Goal: Transaction & Acquisition: Purchase product/service

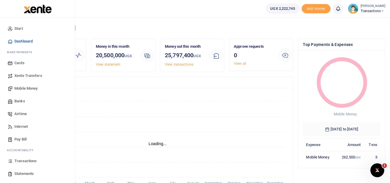
click at [27, 89] on span "Mobile Money" at bounding box center [25, 88] width 23 height 6
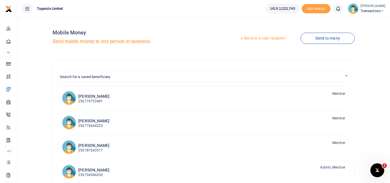
click at [255, 38] on link "Send to a new recipient" at bounding box center [262, 38] width 75 height 10
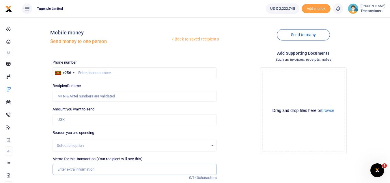
click at [91, 169] on input "Memo for this transaction (Your recipient will see this)" at bounding box center [135, 169] width 164 height 11
paste input "UGA376M"
type input "UGA376M"
click at [119, 70] on input "text" at bounding box center [135, 72] width 164 height 11
paste input "‪‪‪‪0777247727"
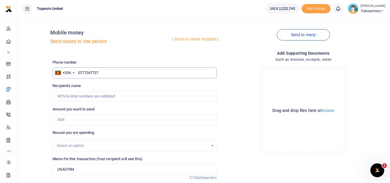
click at [111, 74] on input "‪‪‪‪0777247727" at bounding box center [135, 72] width 164 height 11
click at [78, 75] on input "‪‪‪‪0777247727" at bounding box center [135, 72] width 164 height 11
click at [81, 73] on input "‪‪‪‪0777247727" at bounding box center [135, 72] width 164 height 11
click at [103, 72] on input "‪‪‪‪777247727" at bounding box center [135, 72] width 164 height 11
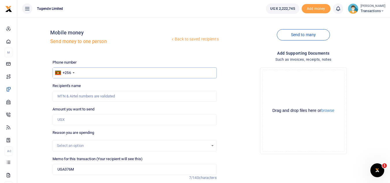
type input "‪"
type input "0777247727"
type input "Abraham Ayebazibwe"
type input "0777247727"
click at [76, 123] on input "Amount you want to send" at bounding box center [135, 119] width 164 height 11
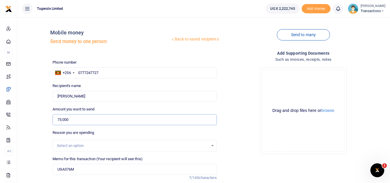
type input "73,000"
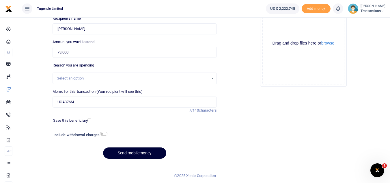
click at [143, 150] on button "Send mobilemoney" at bounding box center [134, 152] width 63 height 11
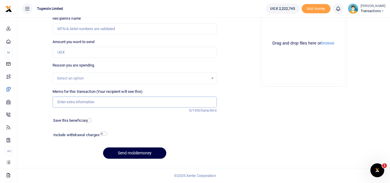
click at [157, 106] on input "Memo for this transaction (Your recipient will see this)" at bounding box center [135, 101] width 164 height 11
paste input "UGC956W"
type input "UGC956W"
click at [141, 54] on input "Amount you want to send" at bounding box center [135, 52] width 164 height 11
paste input "52000"
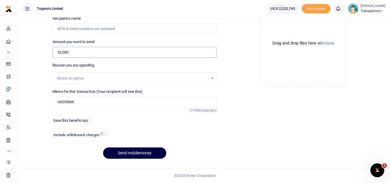
click at [141, 54] on input "52,000" at bounding box center [135, 52] width 164 height 11
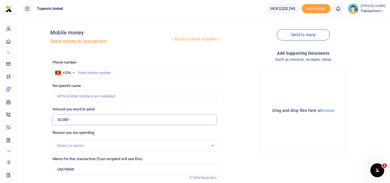
type input "52,000"
click at [106, 72] on input "text" at bounding box center [135, 72] width 164 height 11
paste input "0764865023"
type input "0764865023"
type input "Brian Ndyahabwe"
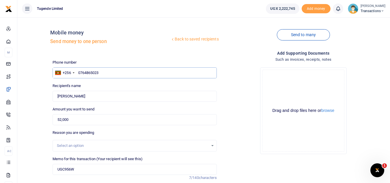
scroll to position [67, 0]
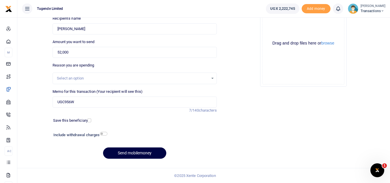
click at [107, 158] on div "Send mobilemoney" at bounding box center [135, 152] width 164 height 11
click at [115, 155] on button "Send mobilemoney" at bounding box center [134, 152] width 63 height 11
type input "0764865023"
click at [121, 150] on button "Send mobilemoney" at bounding box center [134, 152] width 63 height 11
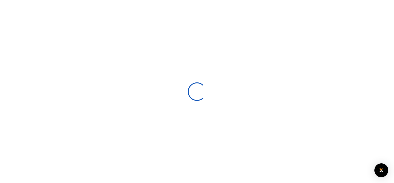
select select
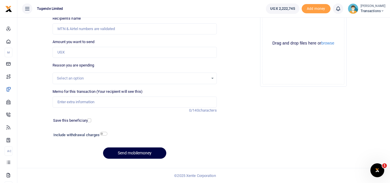
scroll to position [67, 0]
click at [152, 104] on input "Memo for this transaction (Your recipient will see this)" at bounding box center [135, 101] width 164 height 11
paste input "UGB488S"
type input "UGB488S"
click at [158, 54] on input "Amount you want to send" at bounding box center [135, 52] width 164 height 11
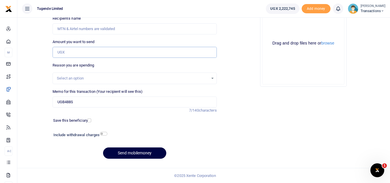
paste input "21,000"
type input "21,000"
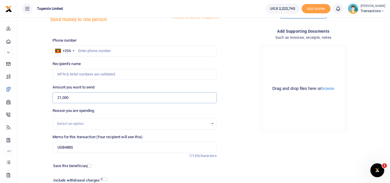
scroll to position [22, 0]
click at [155, 50] on input "text" at bounding box center [135, 51] width 164 height 11
paste input "0766409343"
type input "0766409343"
type input "Hendry Opio"
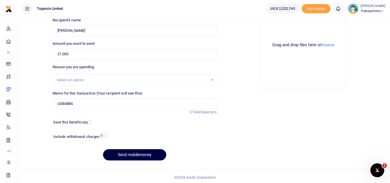
scroll to position [67, 0]
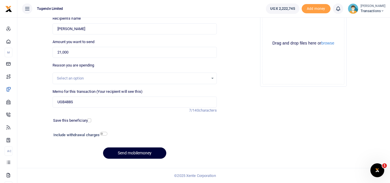
type input "0766409343"
click at [122, 153] on button "Send mobilemoney" at bounding box center [134, 152] width 63 height 11
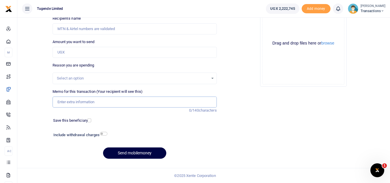
click at [110, 101] on input "Memo for this transaction (Your recipient will see this)" at bounding box center [135, 101] width 164 height 11
paste input "Uma518dk"
type input "Uma518dk"
click at [136, 49] on input "Amount you want to send" at bounding box center [135, 52] width 164 height 11
paste input "35,000"
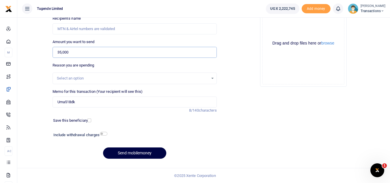
type input "35,000"
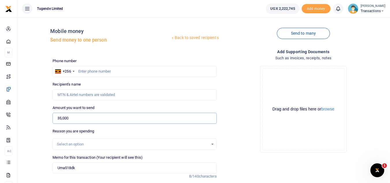
scroll to position [1, 0]
click at [119, 76] on input "text" at bounding box center [135, 71] width 164 height 11
paste input "256748050032"
type input "256748050032"
type input "Keneth Muwaya"
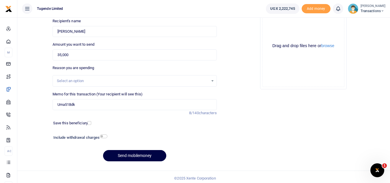
scroll to position [65, 0]
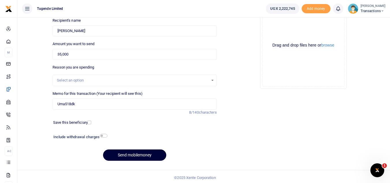
click at [126, 152] on button "Send mobilemoney" at bounding box center [134, 154] width 63 height 11
click at [134, 103] on input "Memo for this transaction (Your recipient will see this)" at bounding box center [135, 103] width 164 height 11
paste input "UGF486Z"
type input "UGF486Z"
click at [149, 53] on input "Amount you want to send" at bounding box center [135, 54] width 164 height 11
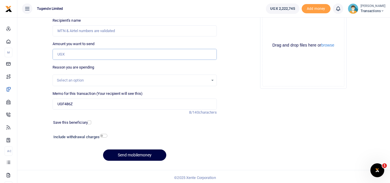
paste input "31,000"
type input "31,000"
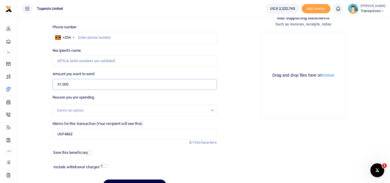
scroll to position [35, 0]
click at [127, 39] on input "text" at bounding box center [135, 37] width 164 height 11
paste input "0788156999"
type input "0788156999"
type input "[PERSON_NAME]"
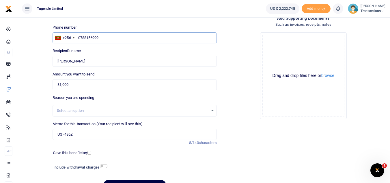
scroll to position [67, 0]
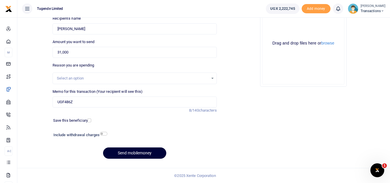
click at [129, 158] on button "Send mobilemoney" at bounding box center [134, 152] width 63 height 11
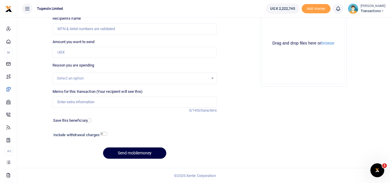
click at [125, 107] on div "Memo for this transaction (Your recipient will see this) Reason is required. 0/…" at bounding box center [134, 101] width 168 height 25
click at [117, 103] on input "Memo for this transaction (Your recipient will see this)" at bounding box center [135, 101] width 164 height 11
paste input "UGD042J,UGD620M,UGE975B,UGJ482C and UGC230W"
click at [108, 103] on input "UGD042J,UGD620M,UGE975B,UGJ482C and UGC230W" at bounding box center [135, 101] width 164 height 11
click at [92, 104] on input "UGD042J,UGD620M,UGE975B UGJ482C and UGC230W" at bounding box center [135, 101] width 164 height 11
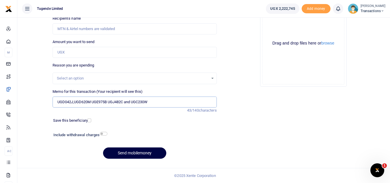
click at [75, 103] on input "UGD042J,UGD620M UGE975B UGJ482C and UGC230W" at bounding box center [135, 101] width 164 height 11
type input "UGD042J UGD620M UGE975B UGJ482C and UGC230W"
click at [133, 54] on input "Amount you want to send" at bounding box center [135, 52] width 164 height 11
paste input "258,000"
type input "258,000"
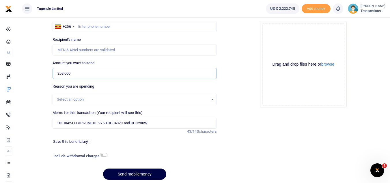
scroll to position [46, 0]
click at [129, 29] on input "text" at bounding box center [135, 26] width 164 height 11
paste input "0773-596170"
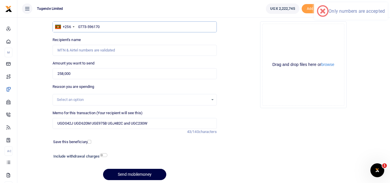
click at [89, 26] on input "0773-596170" at bounding box center [135, 26] width 164 height 11
type input "0773596170"
type input "Brian Muhindo"
click at [105, 27] on input "0773596170" at bounding box center [135, 26] width 164 height 11
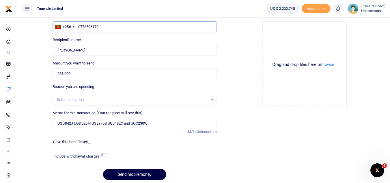
type input "0773596170"
click at [171, 123] on input "UGD042J UGD620M UGE975B UGJ482C and UGC230W" at bounding box center [135, 123] width 164 height 11
type input "U"
paste input "UGU796Z"
type input "UGU796Z"
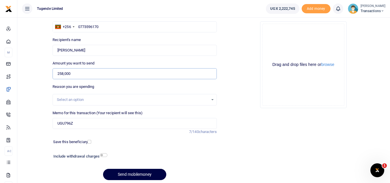
click at [119, 75] on input "258,000" at bounding box center [135, 73] width 164 height 11
type input "2"
paste input "30000"
click at [119, 75] on input "30,000" at bounding box center [135, 73] width 164 height 11
type input "30,000"
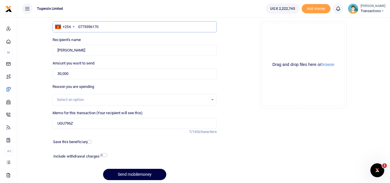
click at [112, 26] on input "0773596170" at bounding box center [135, 26] width 164 height 11
type input "0"
paste input "0754099301"
type input "0754099301"
type input "Lasuli Musalwa"
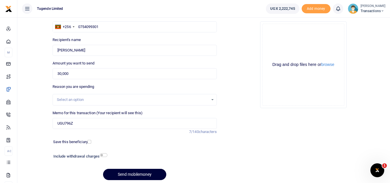
click at [125, 171] on button "Send mobilemoney" at bounding box center [134, 173] width 63 height 11
type input "075409930"
type input "0754099301"
type input "Lasuli Musalwa"
type input "0754099301"
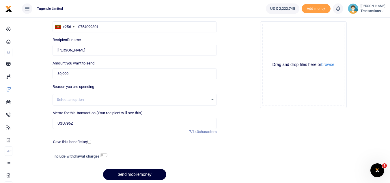
click at [110, 172] on button "Send mobilemoney" at bounding box center [134, 173] width 63 height 11
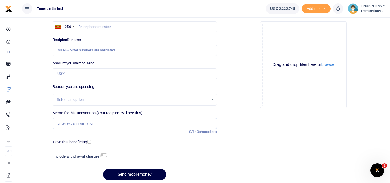
click at [98, 122] on input "Memo for this transaction (Your recipient will see this)" at bounding box center [135, 123] width 164 height 11
paste input "UGE346R"
type input "UGE346R"
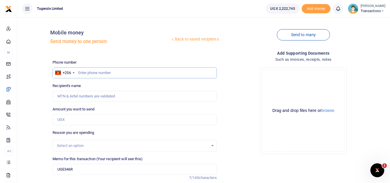
click at [106, 73] on input "text" at bounding box center [135, 72] width 164 height 11
paste input "0773946598"
type input "0773946598"
type input "Selvester Tulyasingura"
click at [123, 125] on input "Amount you want to send" at bounding box center [135, 119] width 164 height 11
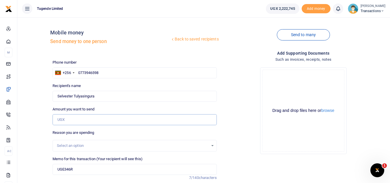
paste input "62000"
type input "62,000"
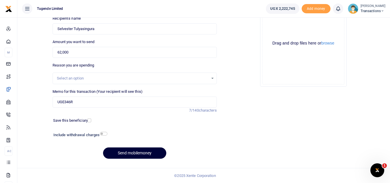
click at [113, 149] on button "Send mobilemoney" at bounding box center [134, 152] width 63 height 11
click at [149, 104] on input "Memo for this transaction (Your recipient will see this)" at bounding box center [135, 101] width 164 height 11
paste input "UGD815L, UGG497T"
click at [74, 103] on input "UGD815L, UGG497T" at bounding box center [135, 101] width 164 height 11
type input "UGD815L UGG497T"
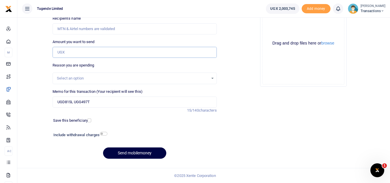
click at [143, 54] on input "Amount you want to send" at bounding box center [135, 52] width 164 height 11
paste input "64000"
type input "64,000"
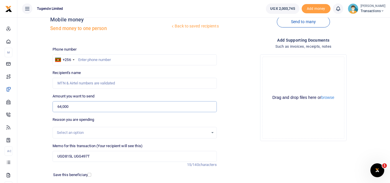
scroll to position [12, 0]
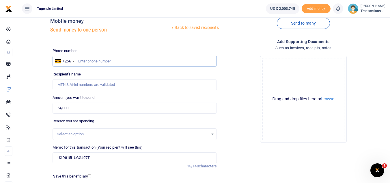
click at [90, 63] on input "text" at bounding box center [135, 61] width 164 height 11
paste input "0789769159"
type input "0789769159"
type input "[PERSON_NAME]"
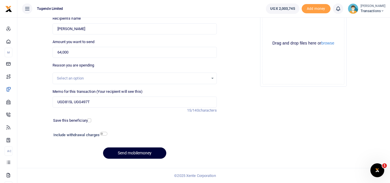
click at [117, 151] on button "Send mobilemoney" at bounding box center [134, 152] width 63 height 11
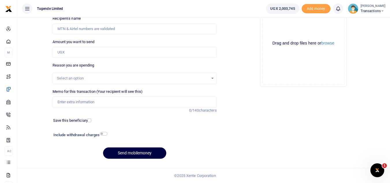
scroll to position [67, 0]
click at [135, 102] on input "Memo for this transaction (Your recipient will see this)" at bounding box center [135, 101] width 164 height 11
paste input "UGC403R"
type input "UGC403R"
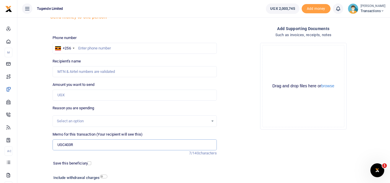
scroll to position [13, 0]
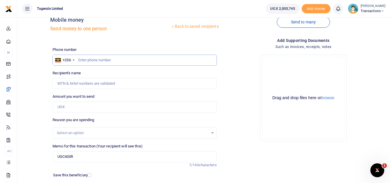
click at [157, 63] on input "text" at bounding box center [135, 60] width 164 height 11
paste input "0769814779"
type input "0769814779"
type input "[PERSON_NAME] [DATE]"
click at [87, 109] on input "Amount you want to send" at bounding box center [135, 106] width 164 height 11
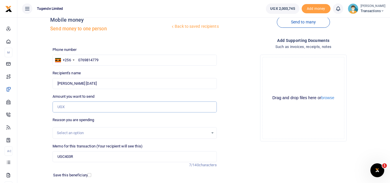
paste input "47,000"
type input "47,000"
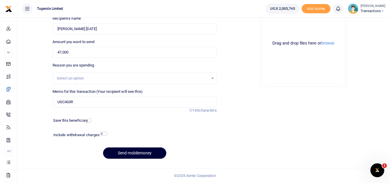
click at [131, 153] on button "Send mobilemoney" at bounding box center [134, 152] width 63 height 11
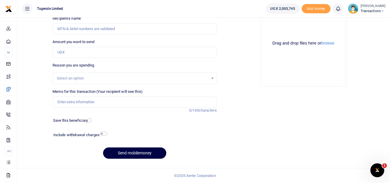
scroll to position [67, 0]
click at [115, 100] on input "Memo for this transaction (Your recipient will see this)" at bounding box center [135, 101] width 164 height 11
paste input "UFZ196W"
type input "UFZ196W"
click at [127, 53] on input "Amount you want to send" at bounding box center [135, 52] width 164 height 11
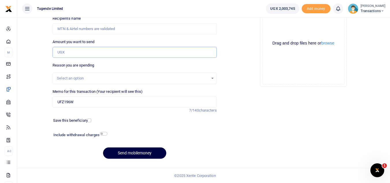
paste input "62,000"
type input "62,000"
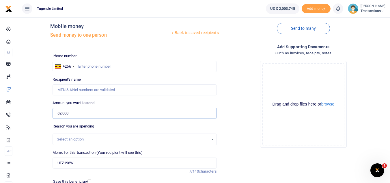
scroll to position [6, 0]
click at [83, 68] on input "text" at bounding box center [135, 66] width 164 height 11
paste input "0757047811"
type input "0757047811"
type input "Blair Niwamanya"
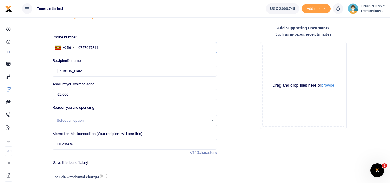
scroll to position [28, 0]
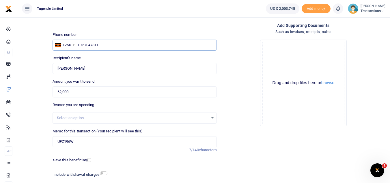
type input "0757047811"
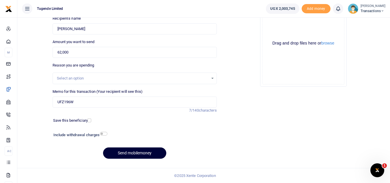
click at [126, 153] on button "Send mobilemoney" at bounding box center [134, 152] width 63 height 11
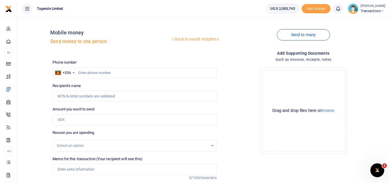
click at [379, 5] on small "[PERSON_NAME]" at bounding box center [372, 6] width 25 height 5
click at [352, 53] on link "Logout" at bounding box center [362, 53] width 46 height 8
